Goal: Task Accomplishment & Management: Use online tool/utility

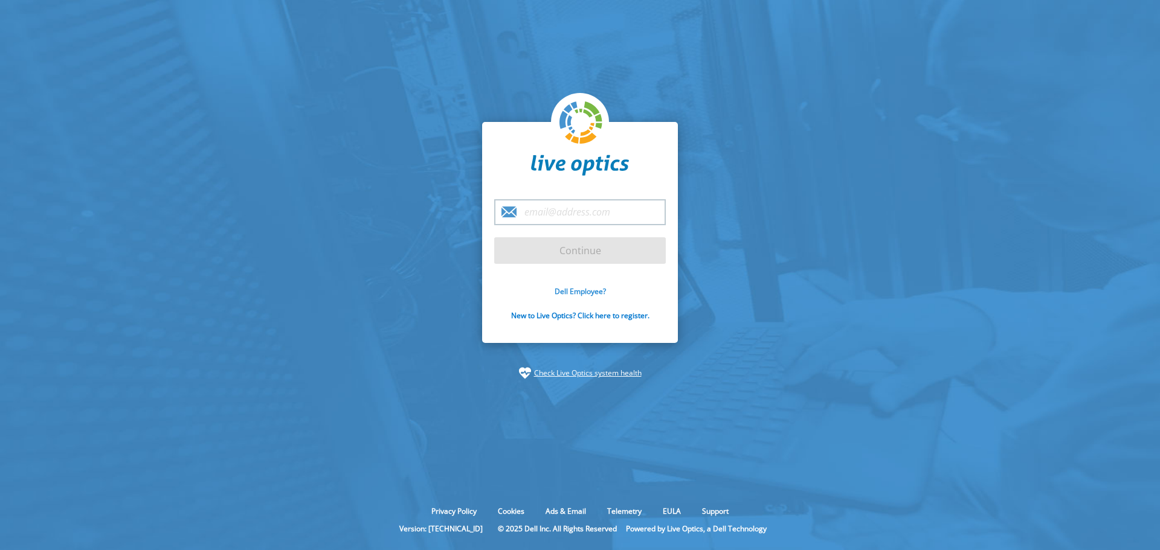
click at [585, 285] on form "Continue Dell Employee? New to Live Optics? Click here to register." at bounding box center [580, 266] width 172 height 135
click at [585, 292] on link "Dell Employee?" at bounding box center [580, 291] width 51 height 10
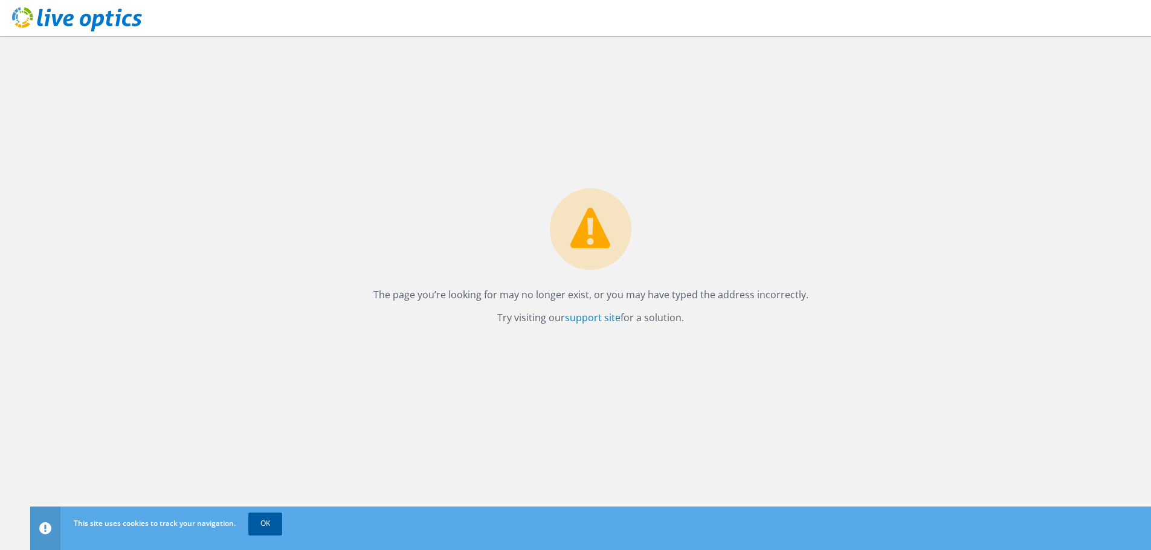
click at [264, 523] on link "OK" at bounding box center [265, 524] width 34 height 22
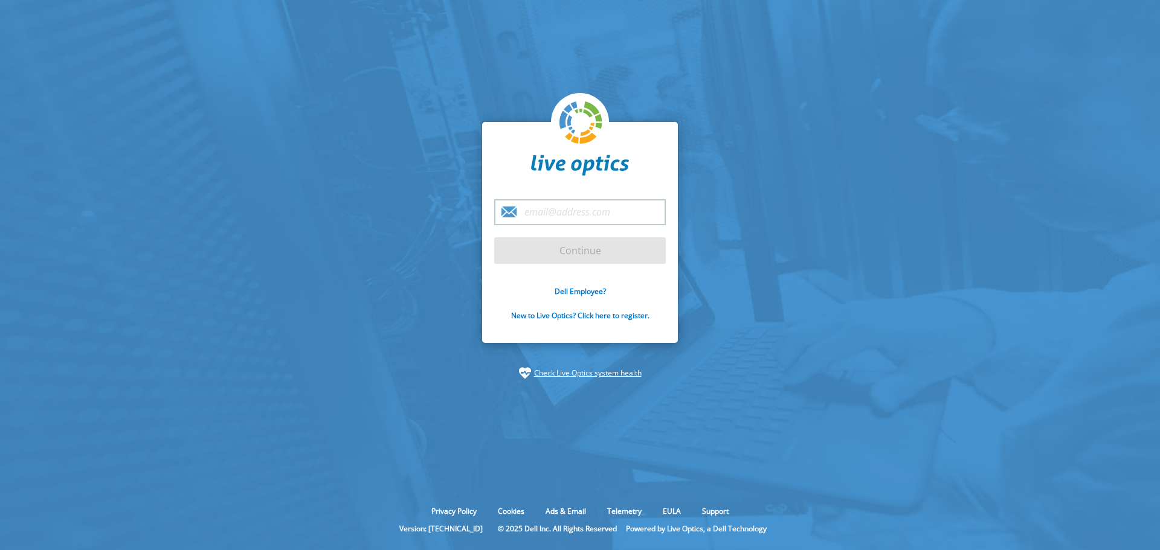
click at [554, 214] on input "email" at bounding box center [580, 212] width 172 height 26
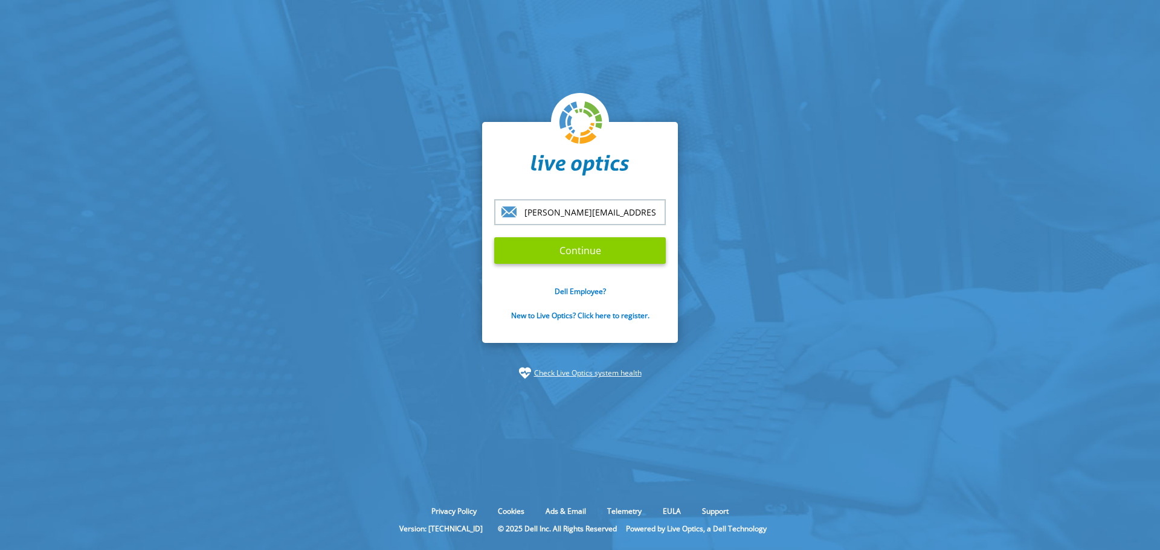
type input "adam.hakimi@dell.com"
click at [571, 243] on input "Continue" at bounding box center [580, 250] width 172 height 27
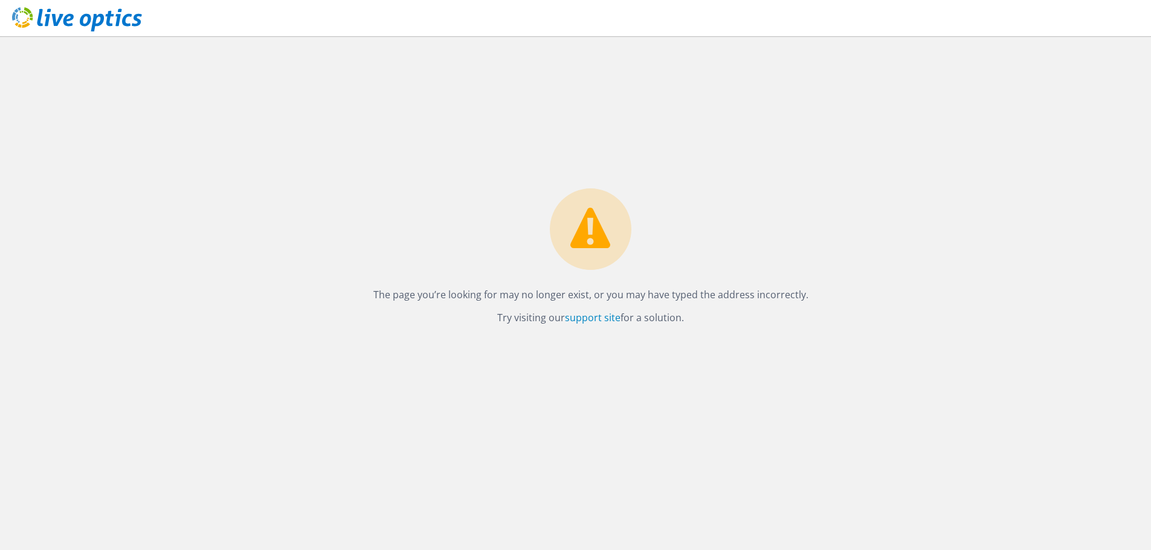
click at [37, 19] on icon at bounding box center [77, 19] width 130 height 25
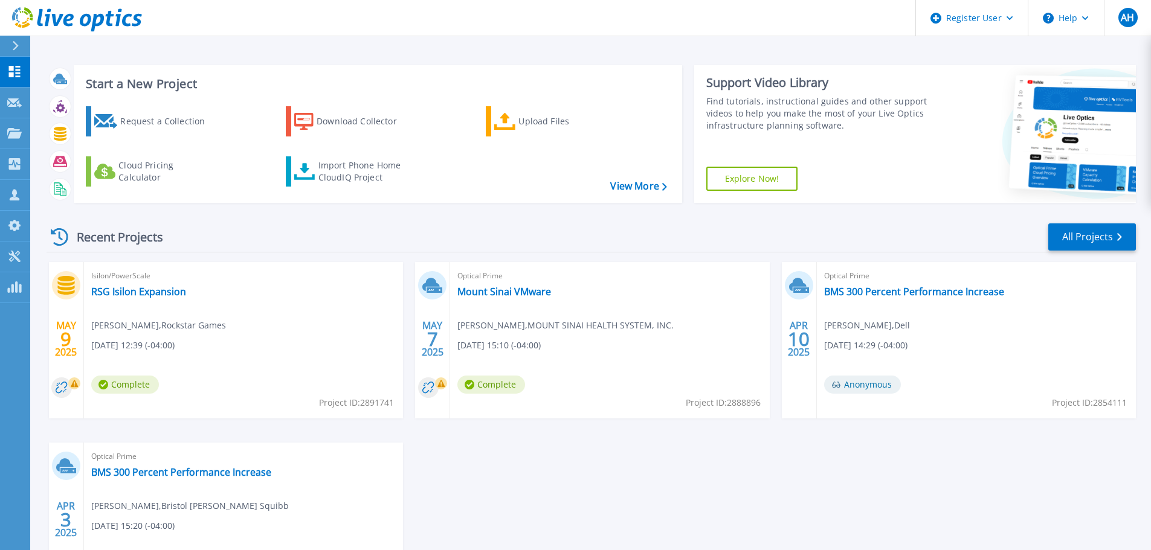
click at [394, 404] on span "Project ID: 2888896" at bounding box center [356, 402] width 75 height 13
drag, startPoint x: 727, startPoint y: 404, endPoint x: 759, endPoint y: 404, distance: 32.0
click at [394, 404] on span "Project ID: 2888896" at bounding box center [356, 402] width 75 height 13
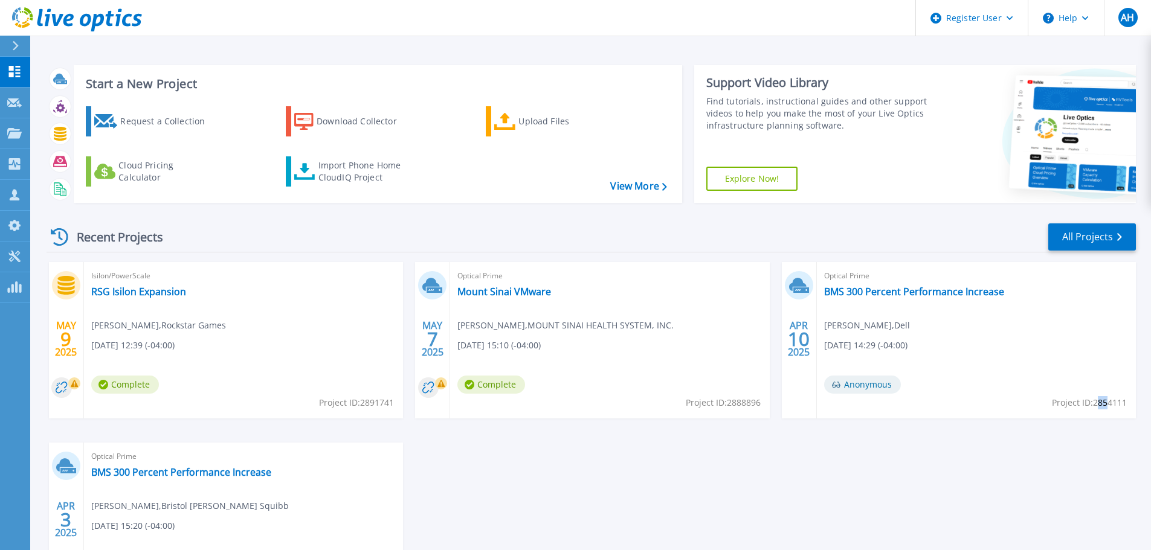
drag, startPoint x: 1095, startPoint y: 405, endPoint x: 1106, endPoint y: 405, distance: 10.9
click at [394, 405] on span "Project ID: 2854111" at bounding box center [356, 402] width 75 height 13
drag, startPoint x: 1092, startPoint y: 406, endPoint x: 1125, endPoint y: 408, distance: 33.3
click at [394, 408] on span "Project ID: 2854111" at bounding box center [356, 402] width 75 height 13
copy span "2854111"
